Goal: Book appointment/travel/reservation

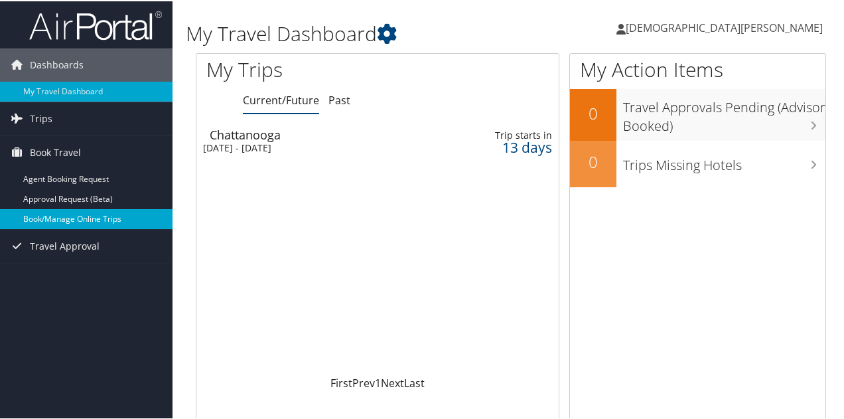
click at [100, 217] on link "Book/Manage Online Trips" at bounding box center [86, 218] width 173 height 20
click at [72, 214] on link "Book/Manage Online Trips" at bounding box center [86, 218] width 173 height 20
